Goal: Task Accomplishment & Management: Manage account settings

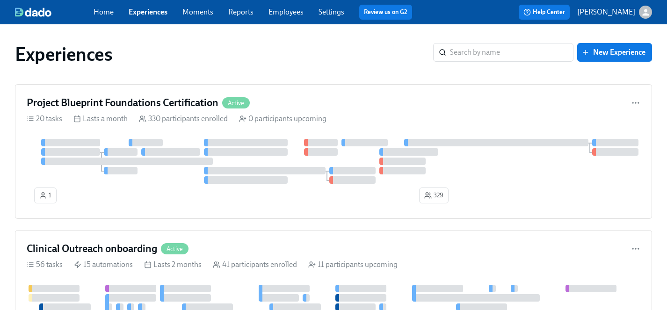
click at [283, 11] on link "Employees" at bounding box center [285, 11] width 35 height 9
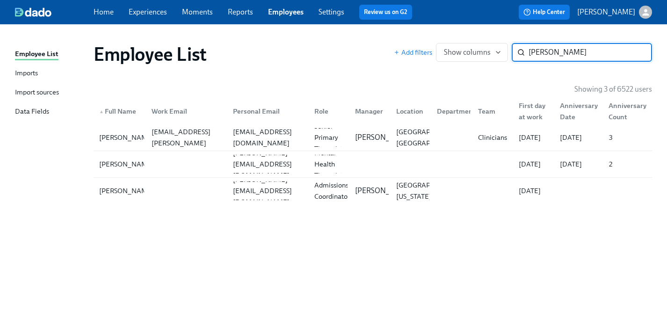
type input "[PERSON_NAME]"
click at [113, 192] on div "[PERSON_NAME]" at bounding box center [126, 190] width 62 height 11
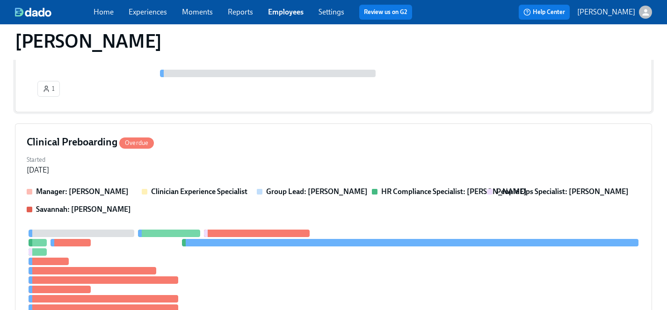
scroll to position [209, 0]
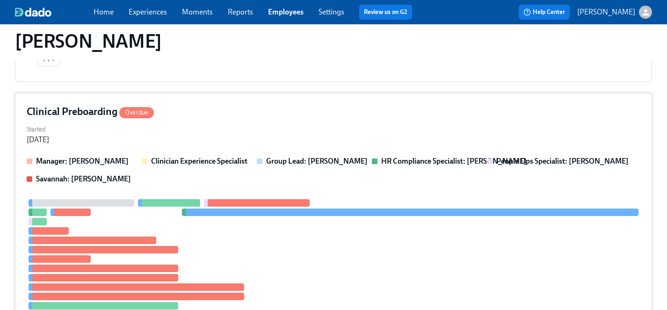
click at [256, 250] on div at bounding box center [333, 263] width 613 height 129
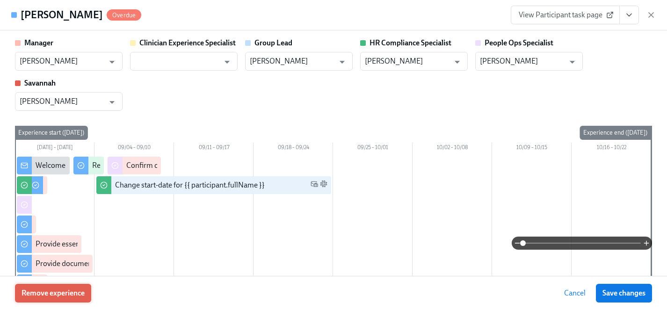
click at [79, 293] on span "Remove experience" at bounding box center [53, 292] width 63 height 9
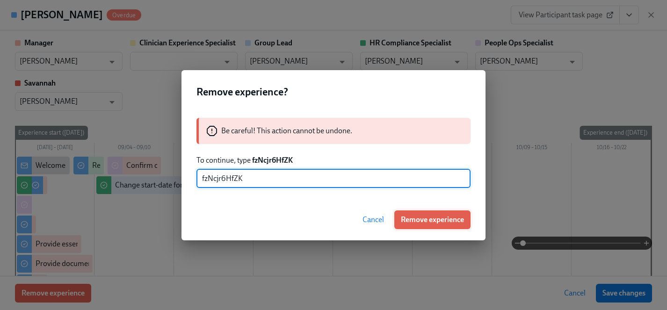
type input "fzNcjr6HfZK"
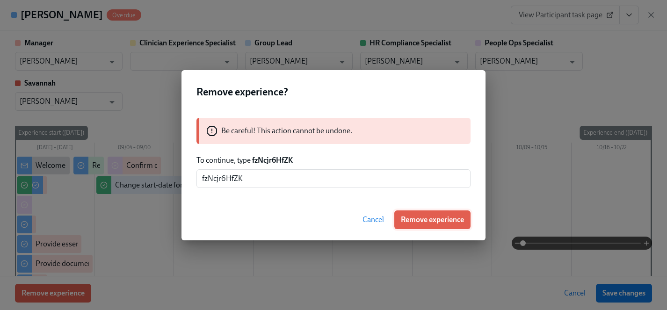
click at [431, 219] on span "Remove experience" at bounding box center [432, 219] width 63 height 9
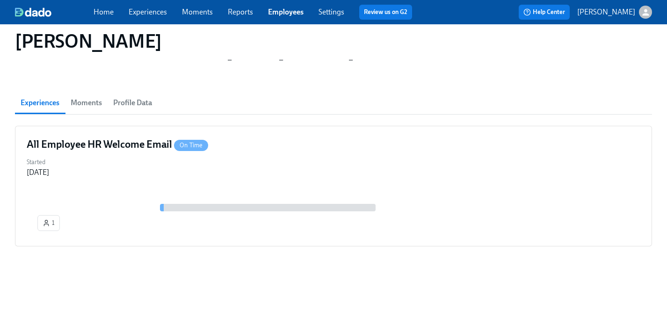
scroll to position [45, 0]
